Goal: Task Accomplishment & Management: Use online tool/utility

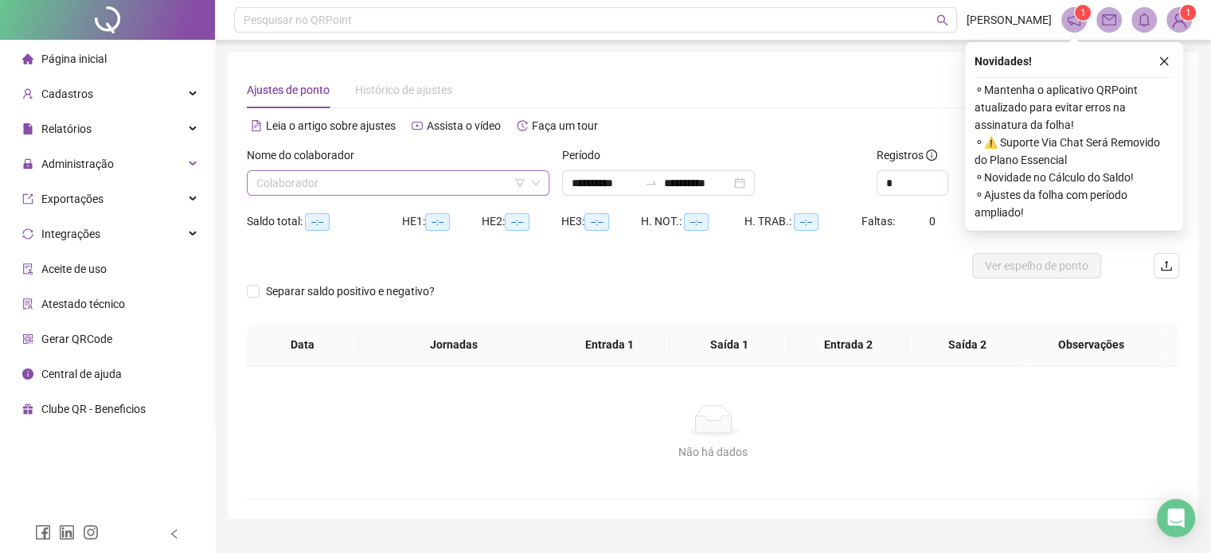
click at [513, 184] on input "search" at bounding box center [390, 183] width 269 height 24
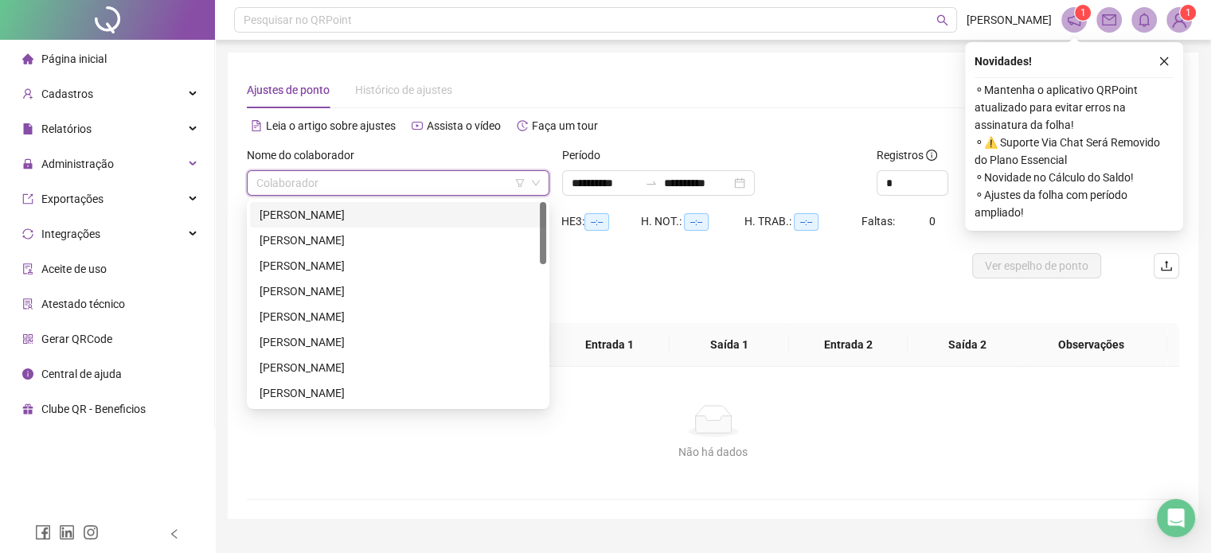
click at [521, 184] on icon "filter" at bounding box center [519, 183] width 9 height 8
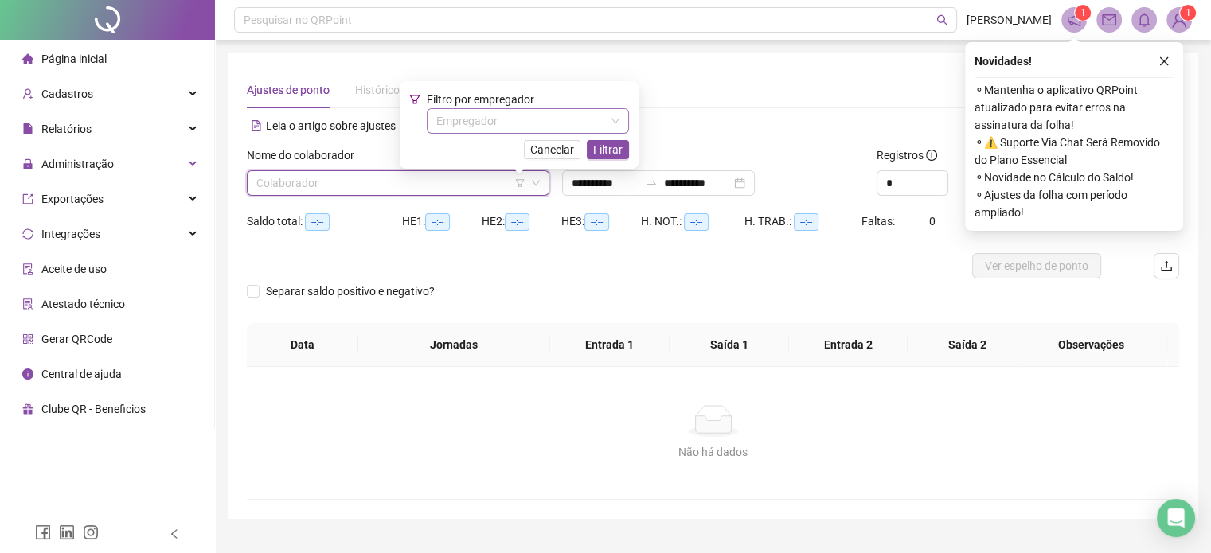
click at [519, 115] on input "search" at bounding box center [520, 121] width 169 height 24
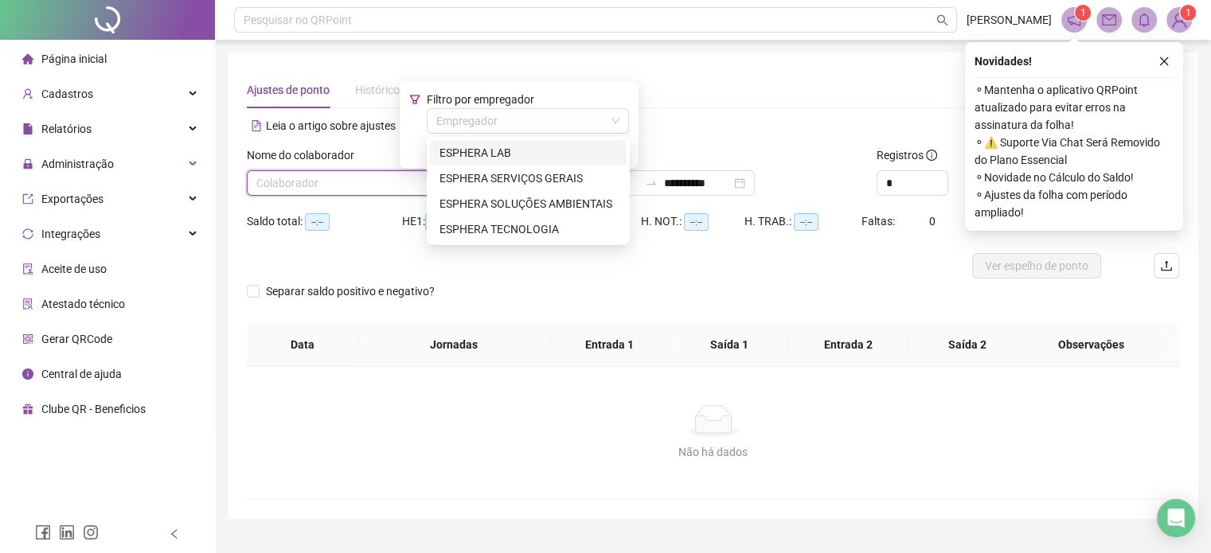
click at [525, 150] on div "ESPHERA LAB" at bounding box center [527, 153] width 177 height 18
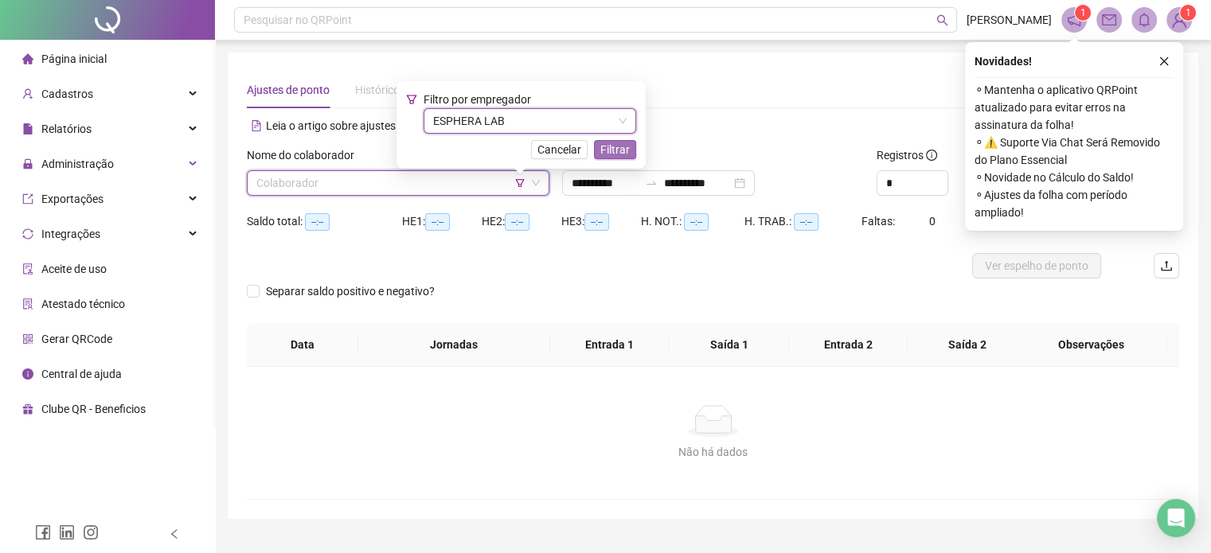
click at [618, 156] on span "Filtrar" at bounding box center [614, 150] width 29 height 18
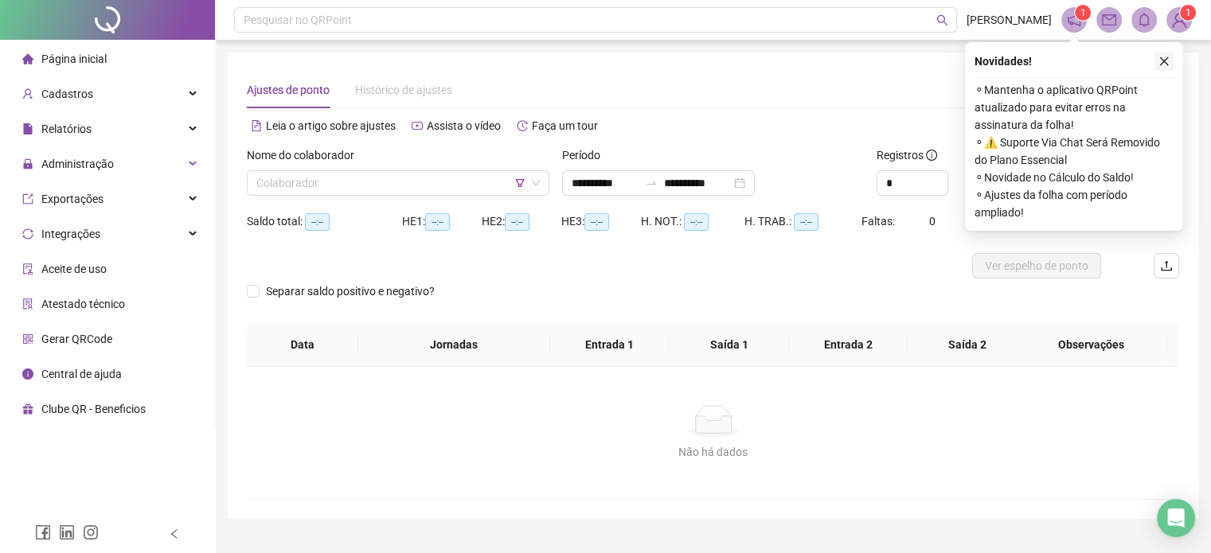
click at [1162, 59] on icon "close" at bounding box center [1164, 61] width 9 height 9
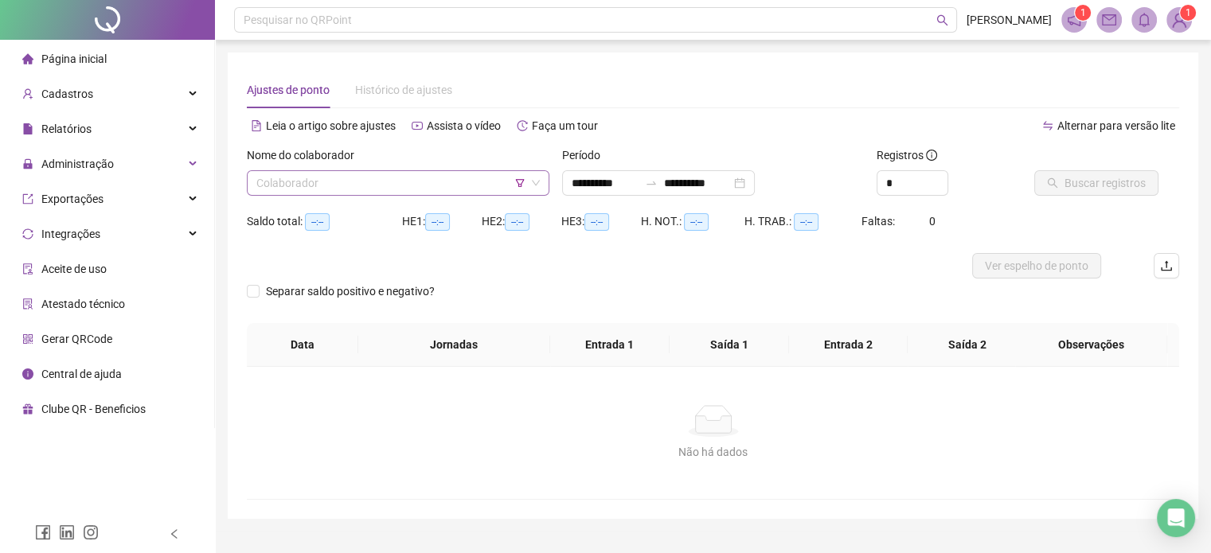
click at [373, 185] on input "search" at bounding box center [390, 183] width 269 height 24
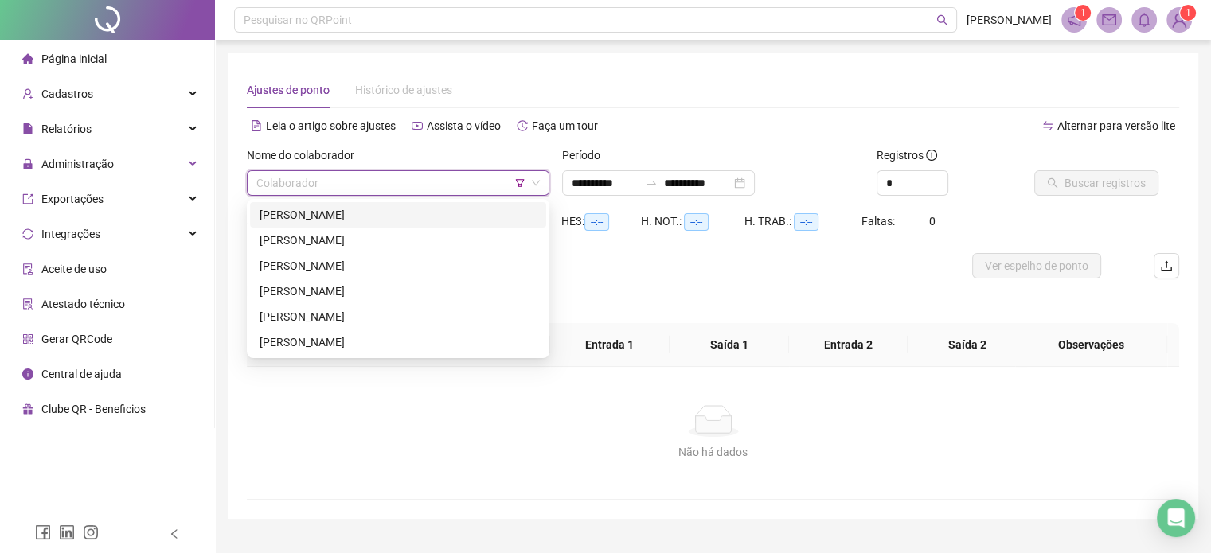
click at [379, 214] on div "[PERSON_NAME]" at bounding box center [397, 215] width 277 height 18
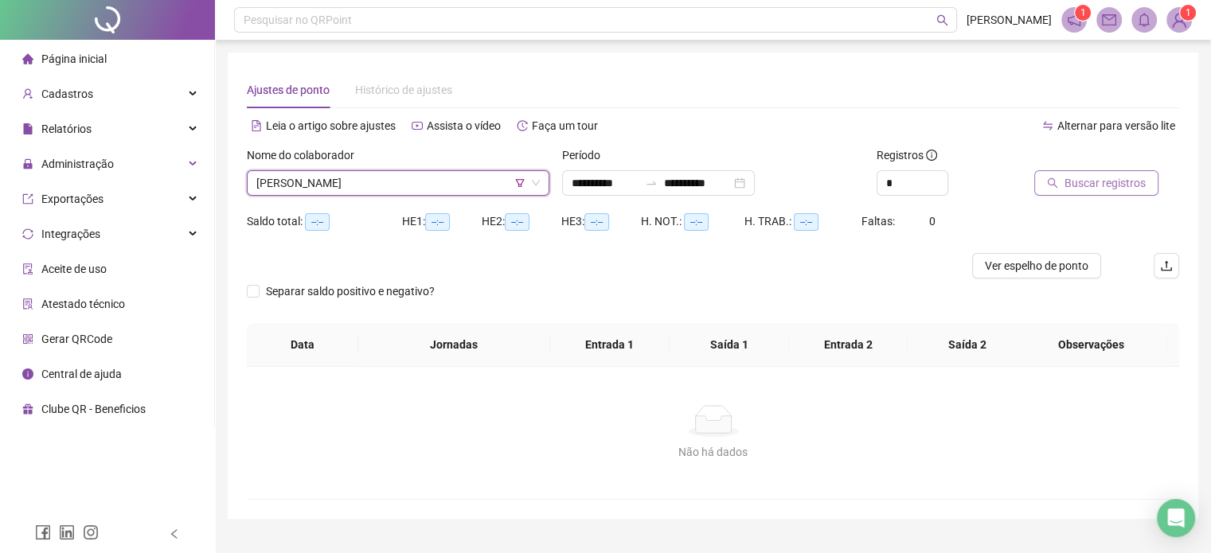
click at [1070, 194] on button "Buscar registros" at bounding box center [1096, 182] width 124 height 25
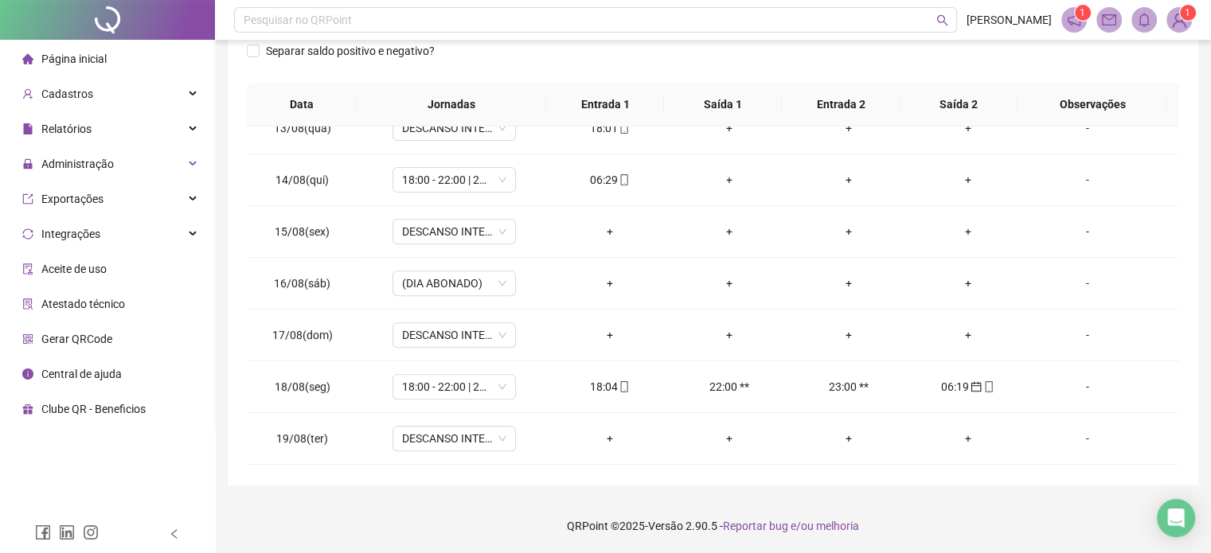
scroll to position [691, 0]
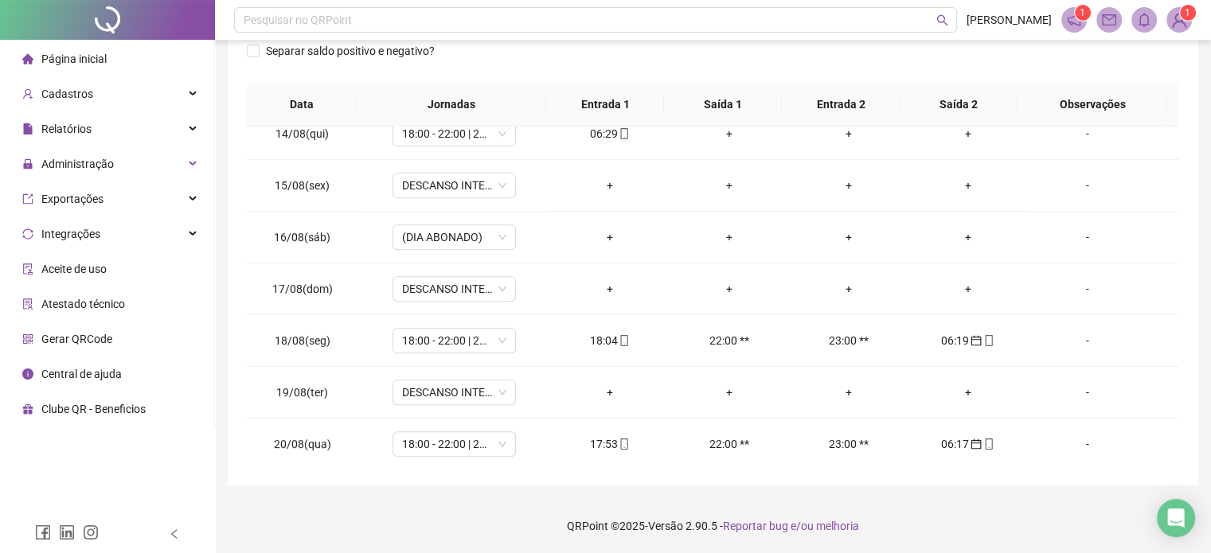
click at [835, 46] on div "Separar saldo positivo e negativo?" at bounding box center [713, 60] width 932 height 45
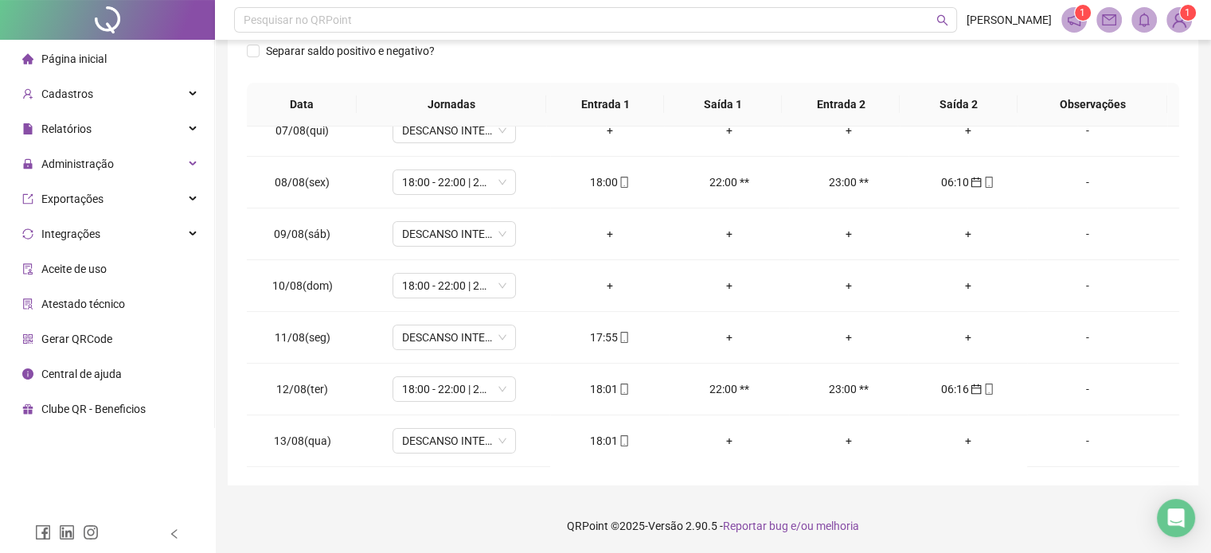
scroll to position [337, 0]
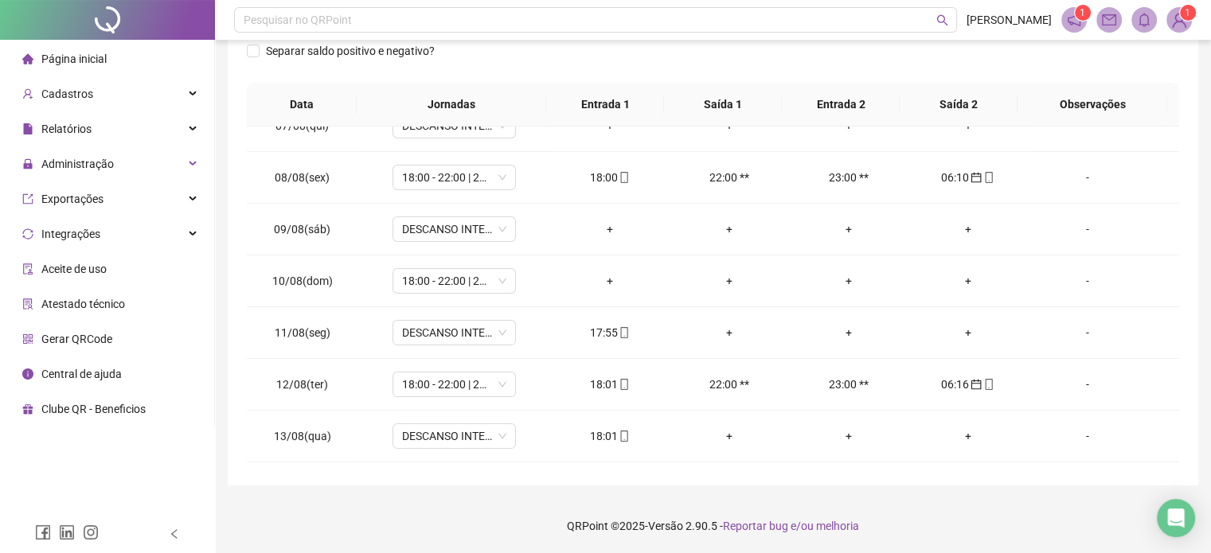
click at [732, 76] on div "Separar saldo positivo e negativo?" at bounding box center [713, 60] width 932 height 45
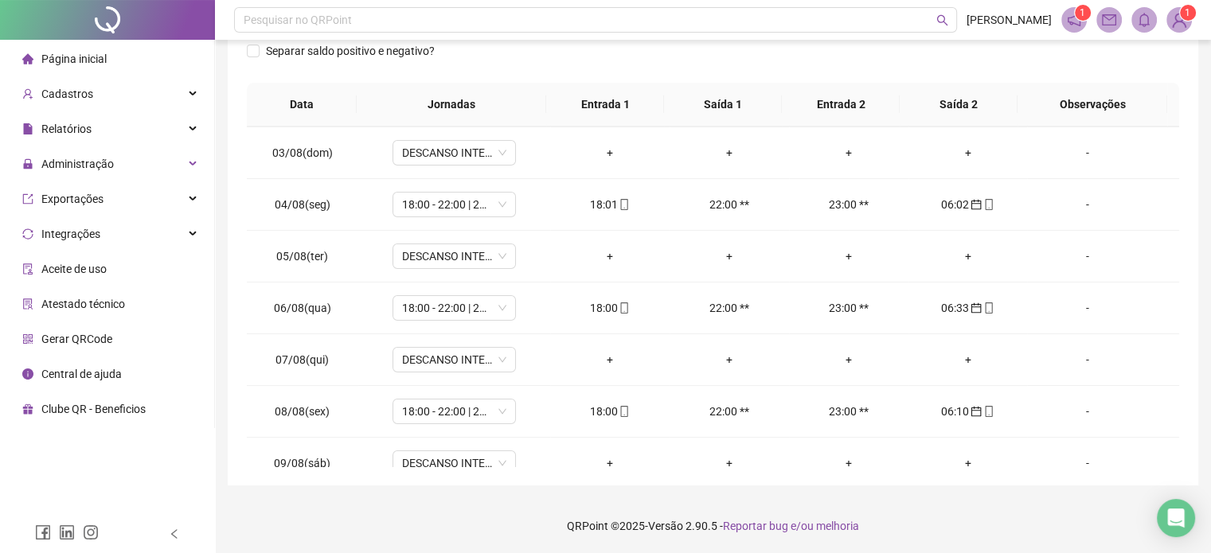
scroll to position [105, 0]
click at [1178, 234] on div "**********" at bounding box center [713, 148] width 970 height 673
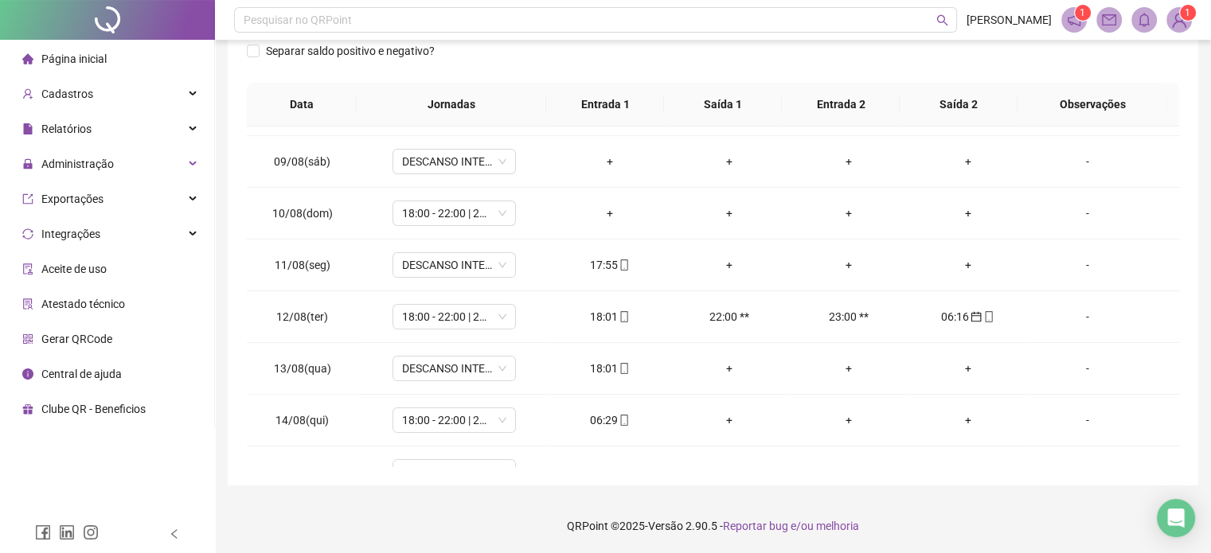
scroll to position [0, 0]
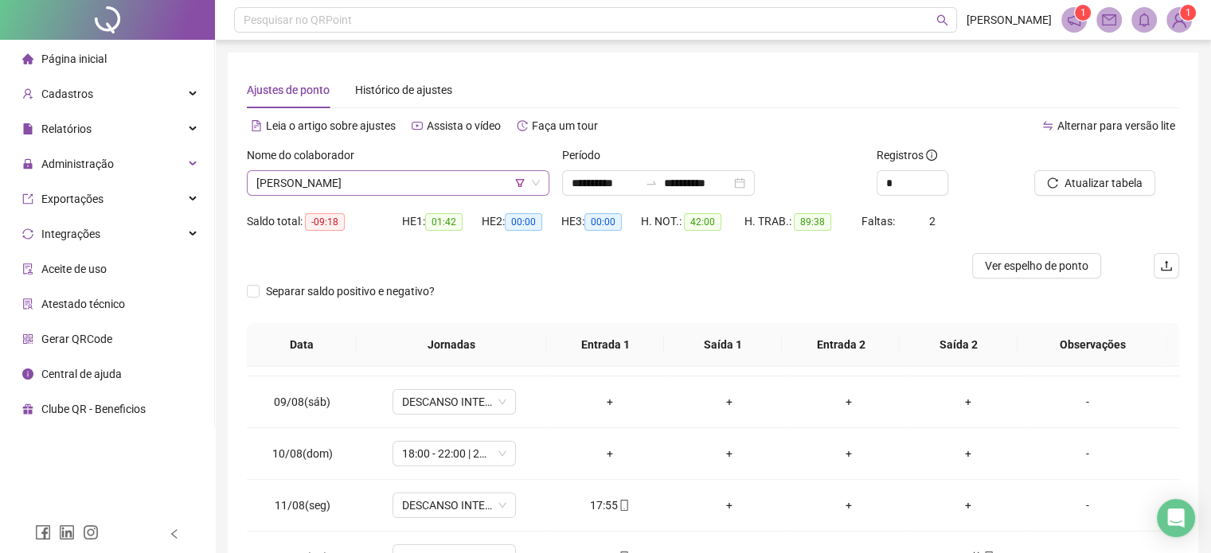
click at [491, 181] on span "[PERSON_NAME]" at bounding box center [397, 183] width 283 height 24
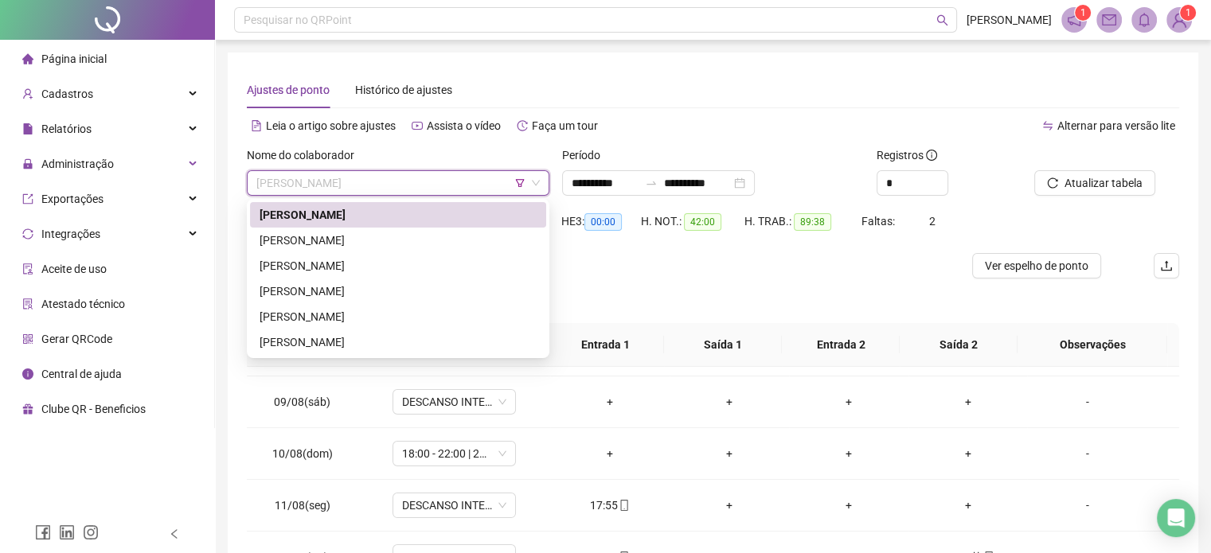
click at [439, 244] on div "[PERSON_NAME]" at bounding box center [397, 241] width 277 height 18
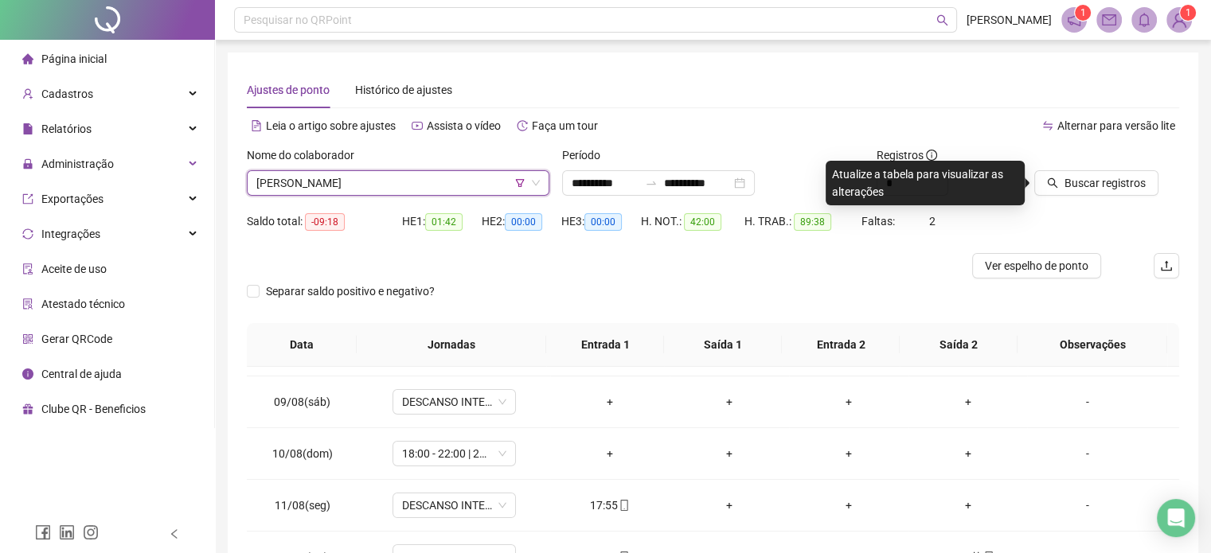
click at [1105, 204] on div "Buscar registros" at bounding box center [1106, 177] width 158 height 62
click at [1106, 198] on div "Buscar registros" at bounding box center [1106, 177] width 158 height 62
click at [1112, 188] on span "Buscar registros" at bounding box center [1104, 183] width 81 height 18
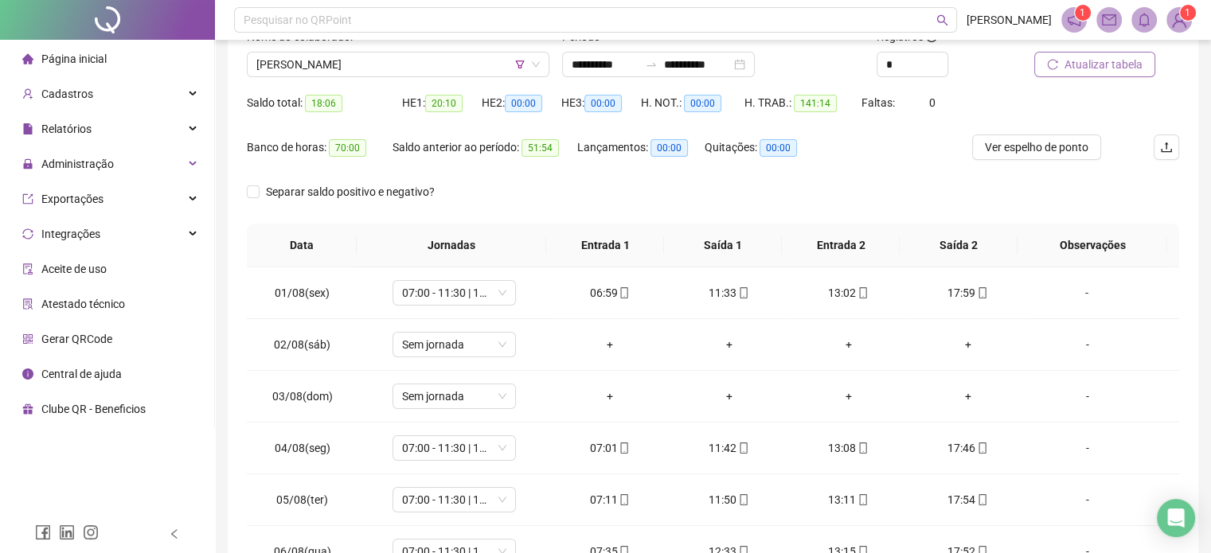
scroll to position [85, 0]
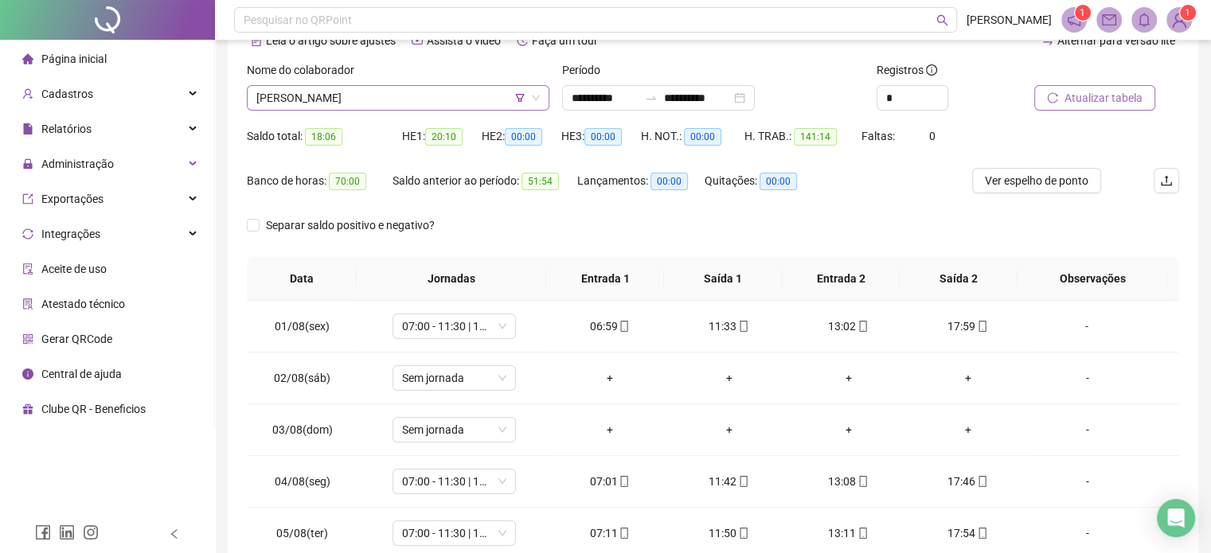
click at [470, 93] on span "[PERSON_NAME]" at bounding box center [397, 98] width 283 height 24
click at [979, 113] on div "Registros *" at bounding box center [949, 92] width 158 height 62
click at [1021, 189] on span "Ver espelho de ponto" at bounding box center [1035, 181] width 103 height 18
